Goal: Task Accomplishment & Management: Use online tool/utility

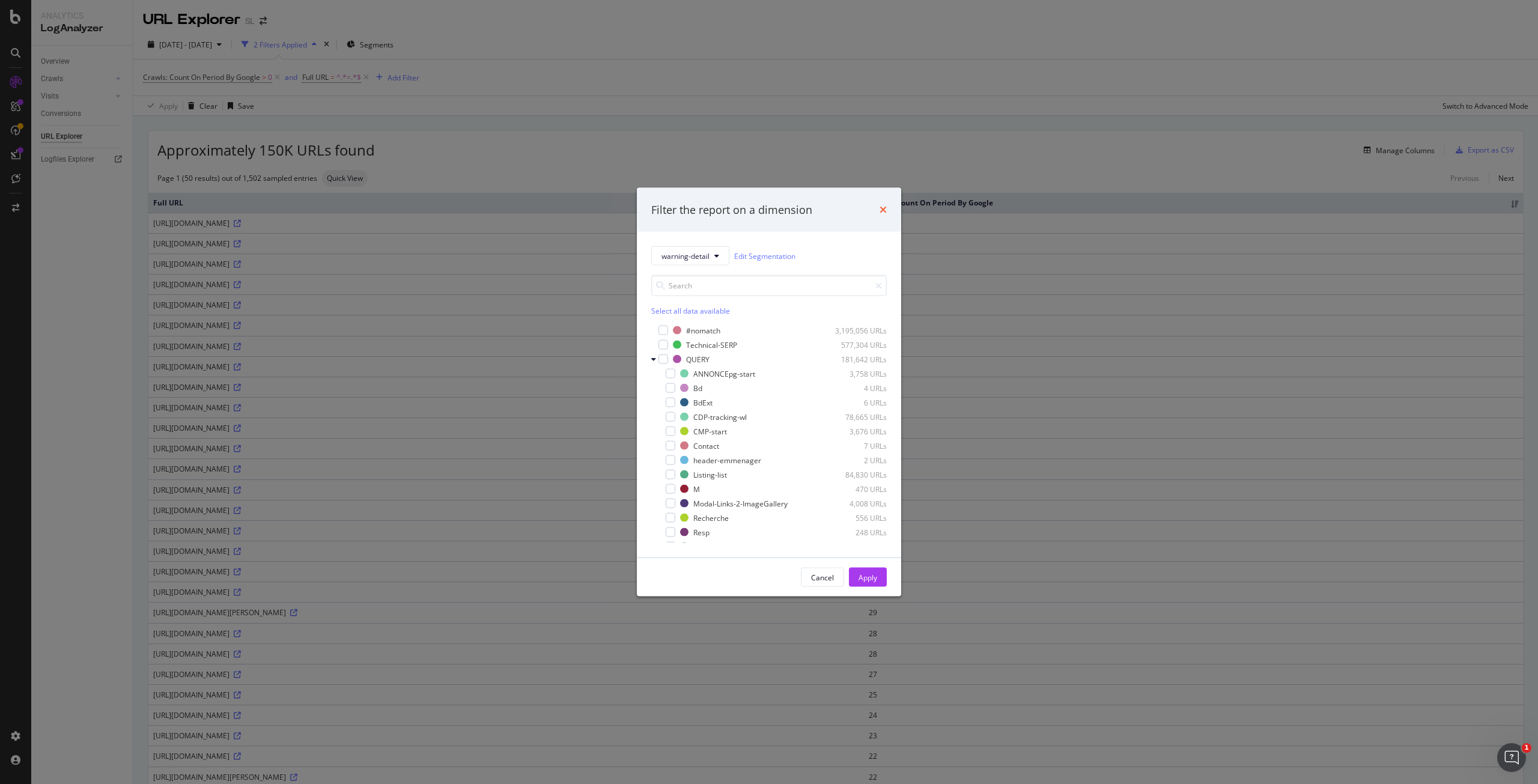
click at [882, 212] on icon "times" at bounding box center [883, 209] width 7 height 10
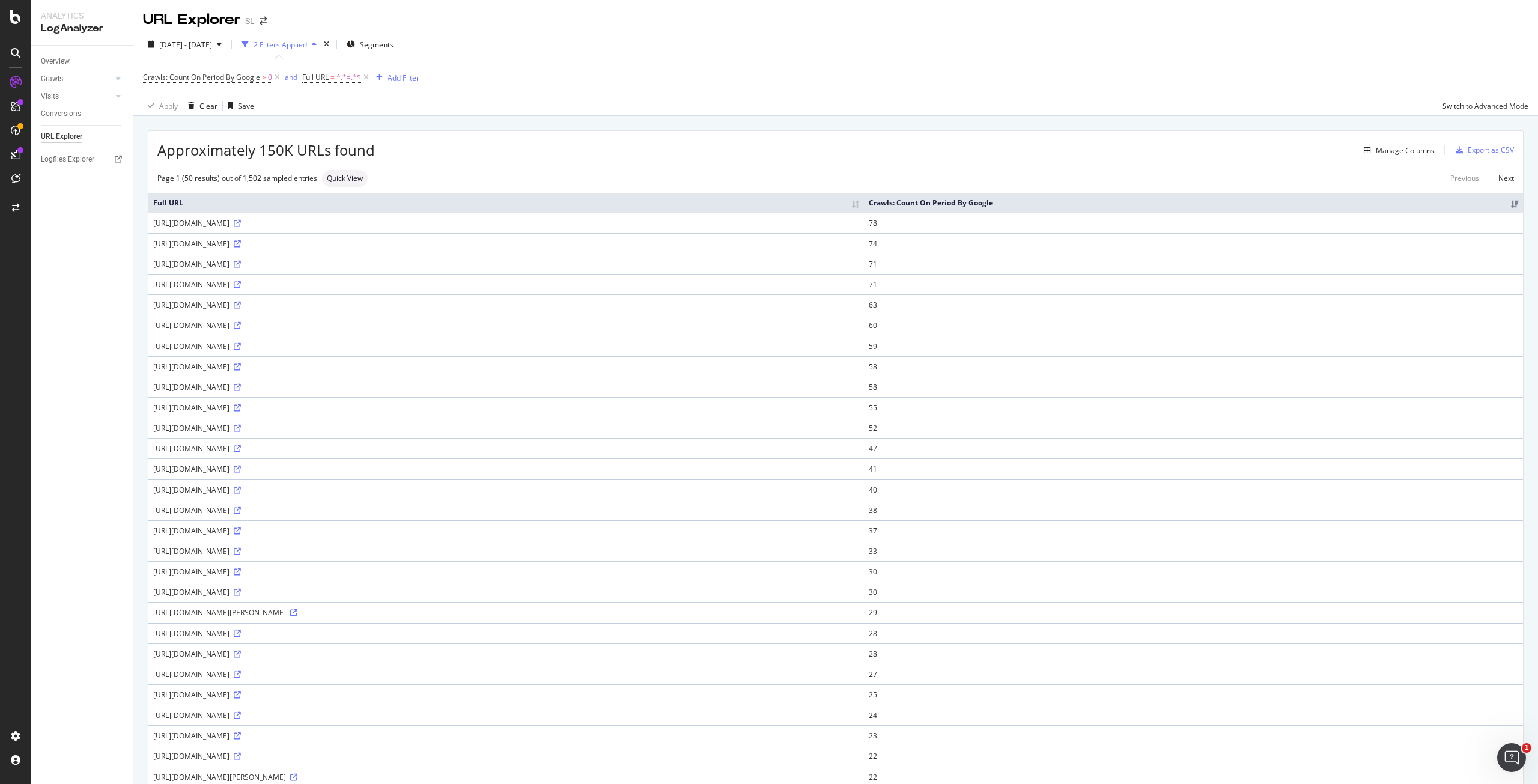
click at [534, 29] on div "URL Explorer SL" at bounding box center [836, 15] width 1404 height 30
click at [382, 46] on span "Segments" at bounding box center [376, 45] width 33 height 10
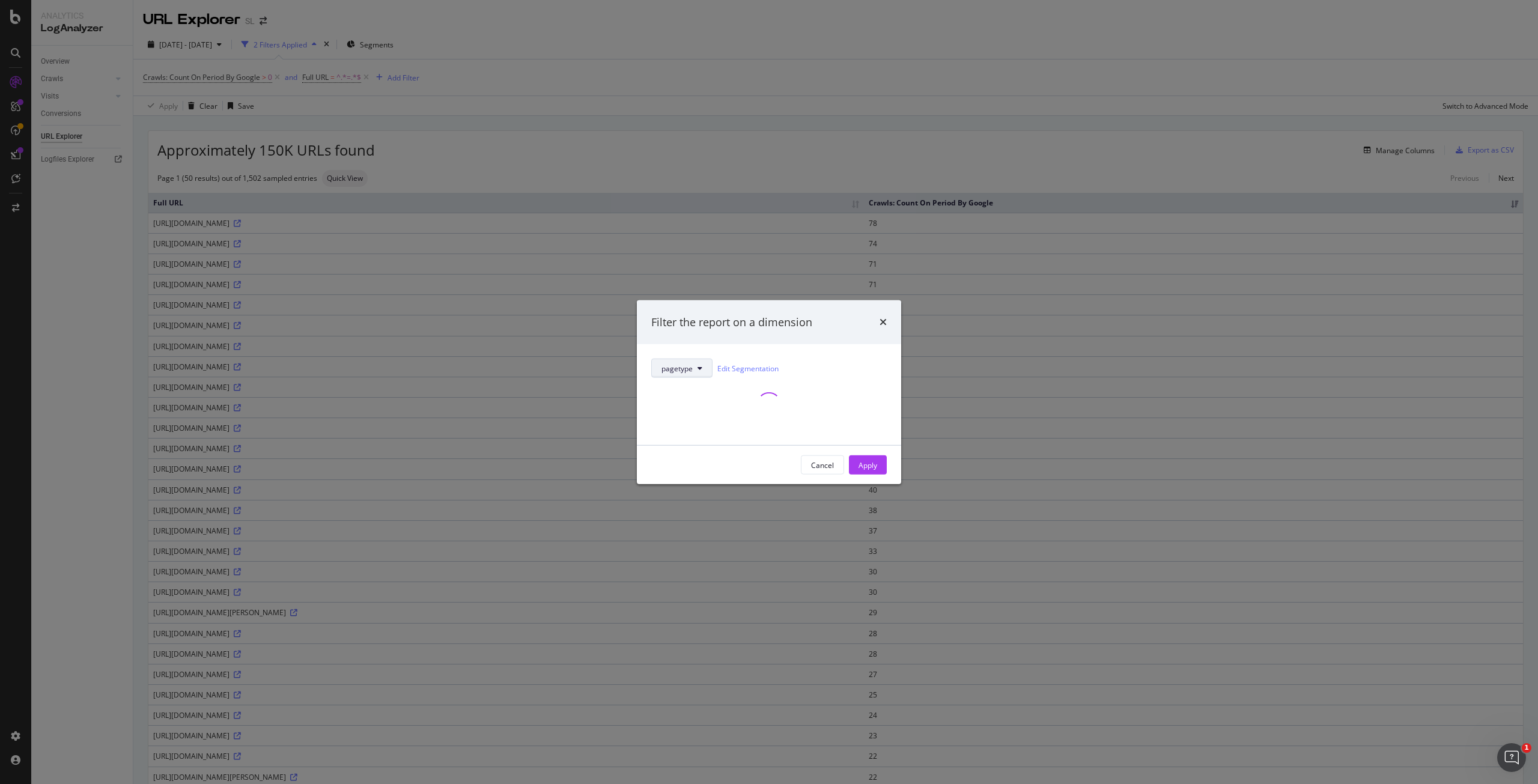
click at [706, 366] on button "pagetype" at bounding box center [682, 368] width 62 height 19
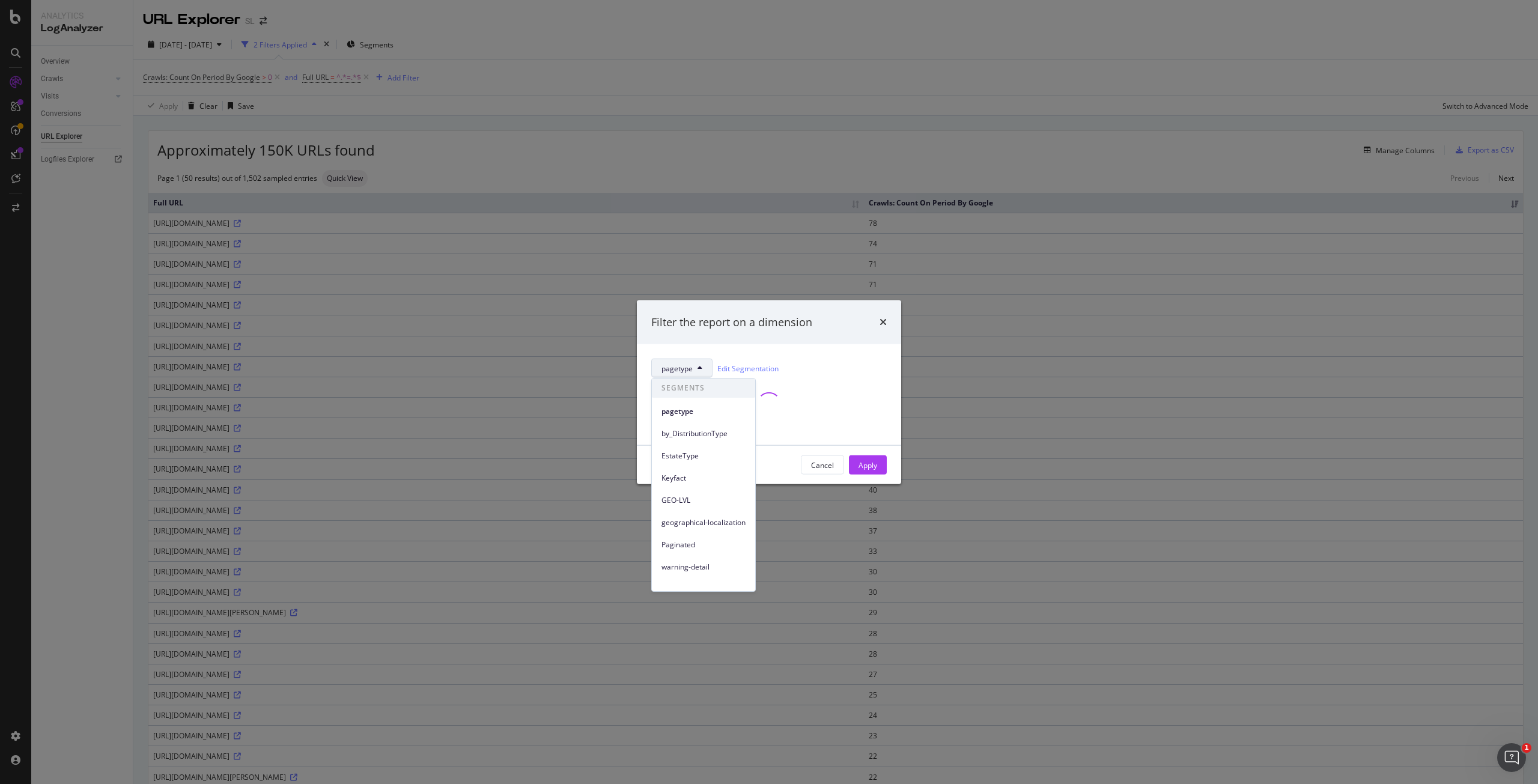
click at [698, 567] on span "warning-detail" at bounding box center [704, 567] width 84 height 11
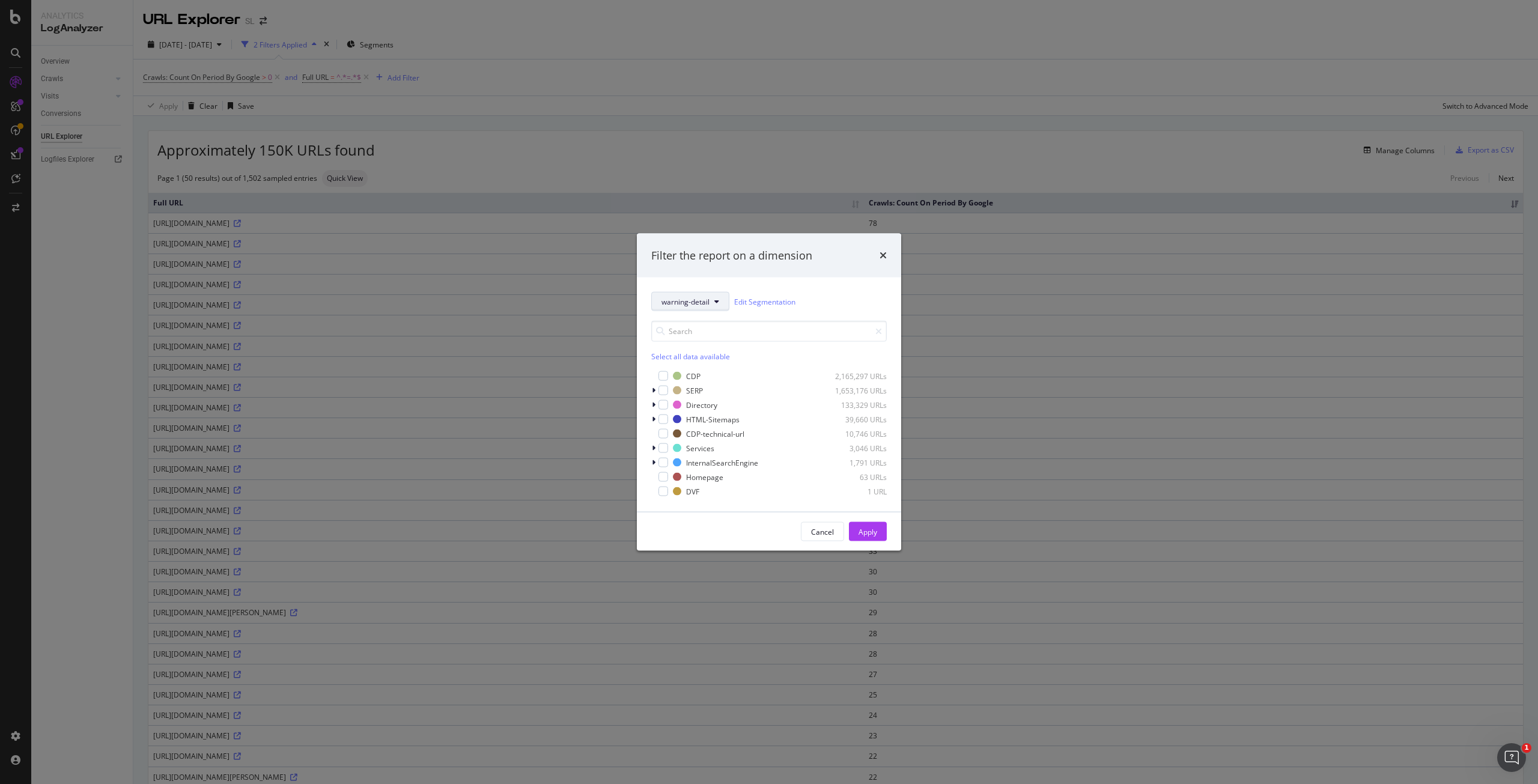
click at [677, 304] on span "warning-detail" at bounding box center [685, 302] width 48 height 10
click at [713, 498] on span "warning-detail" at bounding box center [704, 500] width 84 height 11
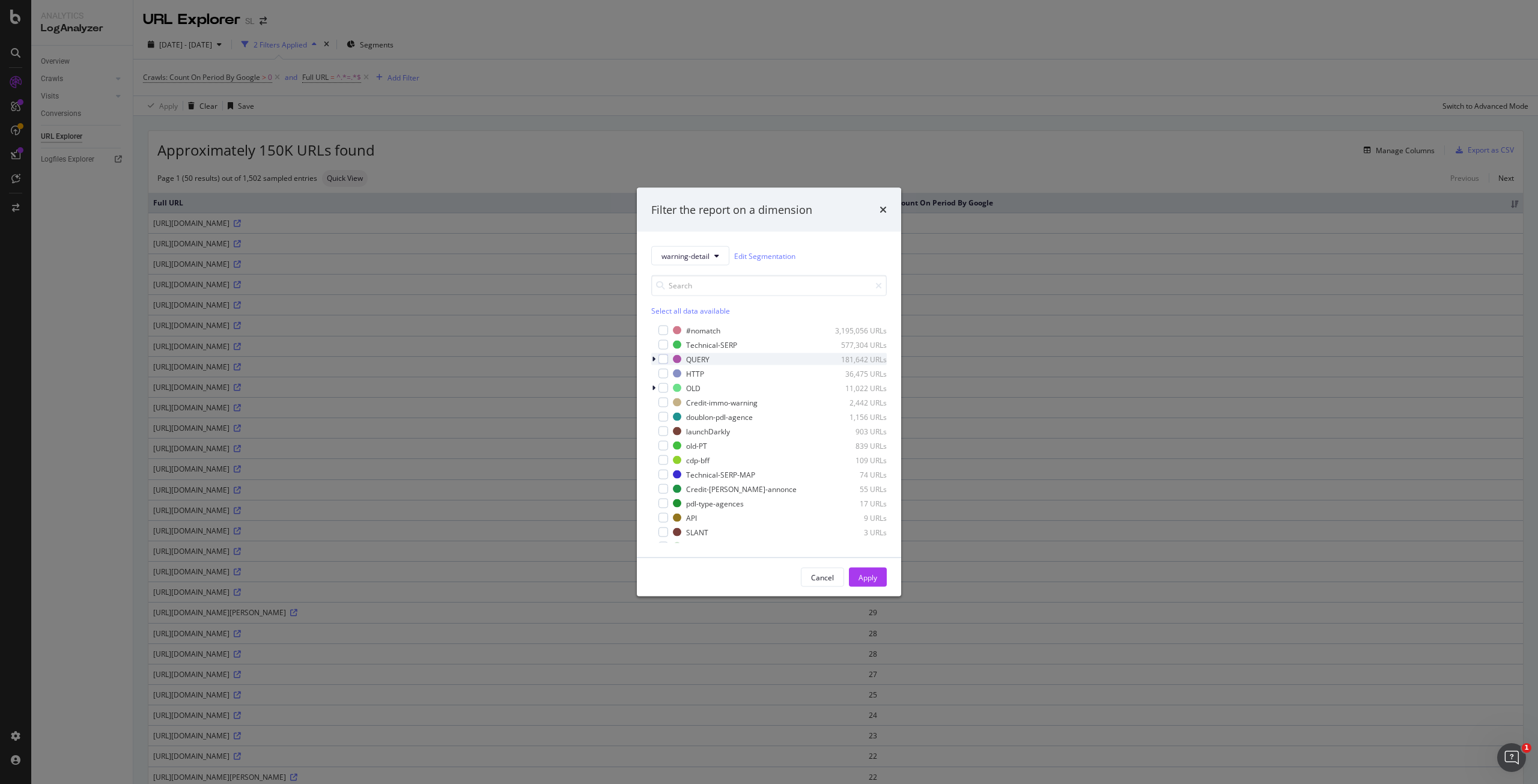
click at [652, 359] on icon "modal" at bounding box center [654, 359] width 4 height 7
